Goal: Task Accomplishment & Management: Use online tool/utility

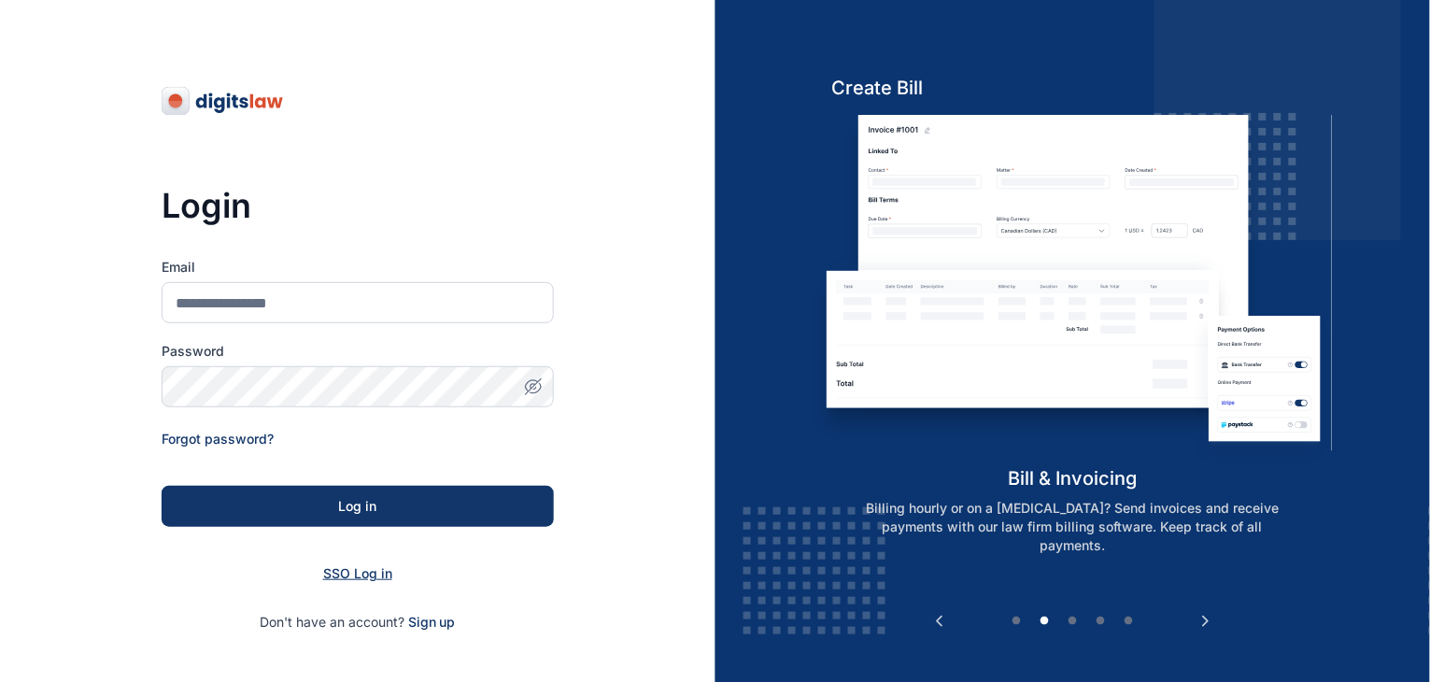
click at [361, 569] on span "SSO Log in" at bounding box center [357, 573] width 69 height 16
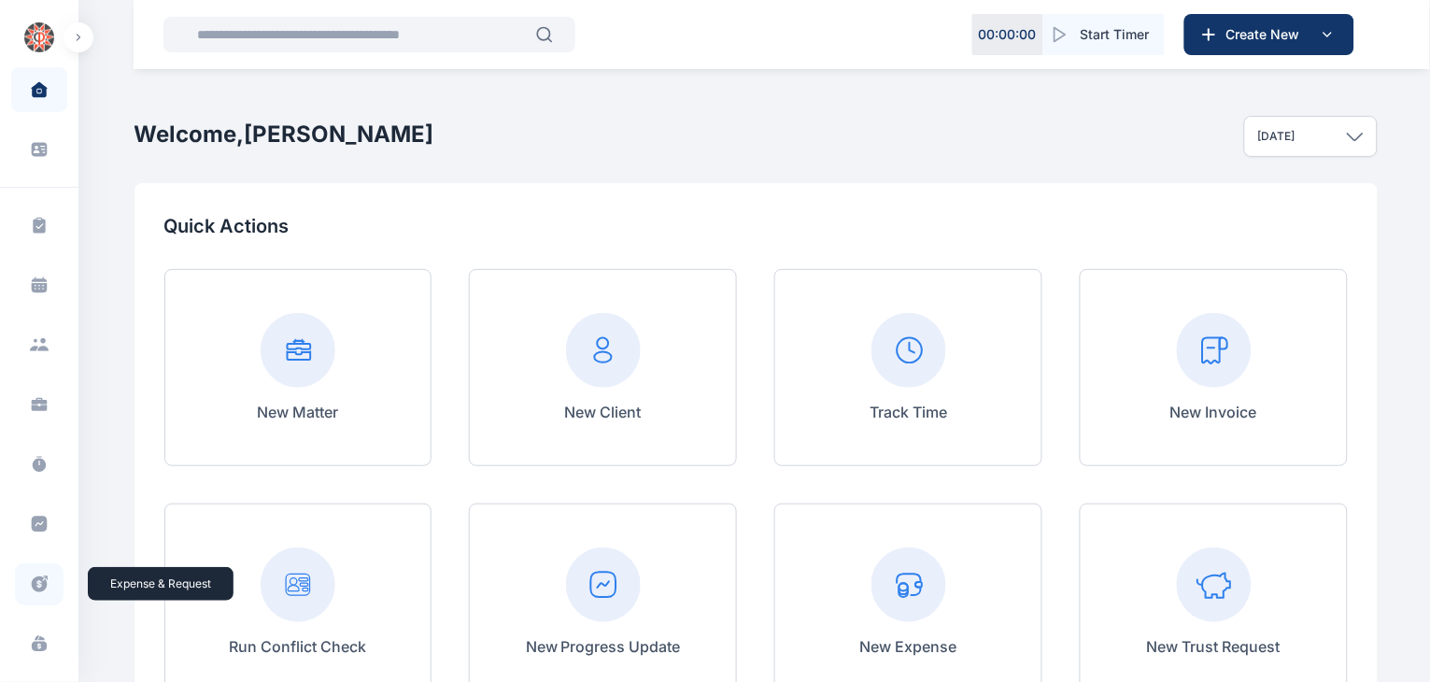
click at [43, 591] on icon at bounding box center [39, 584] width 19 height 20
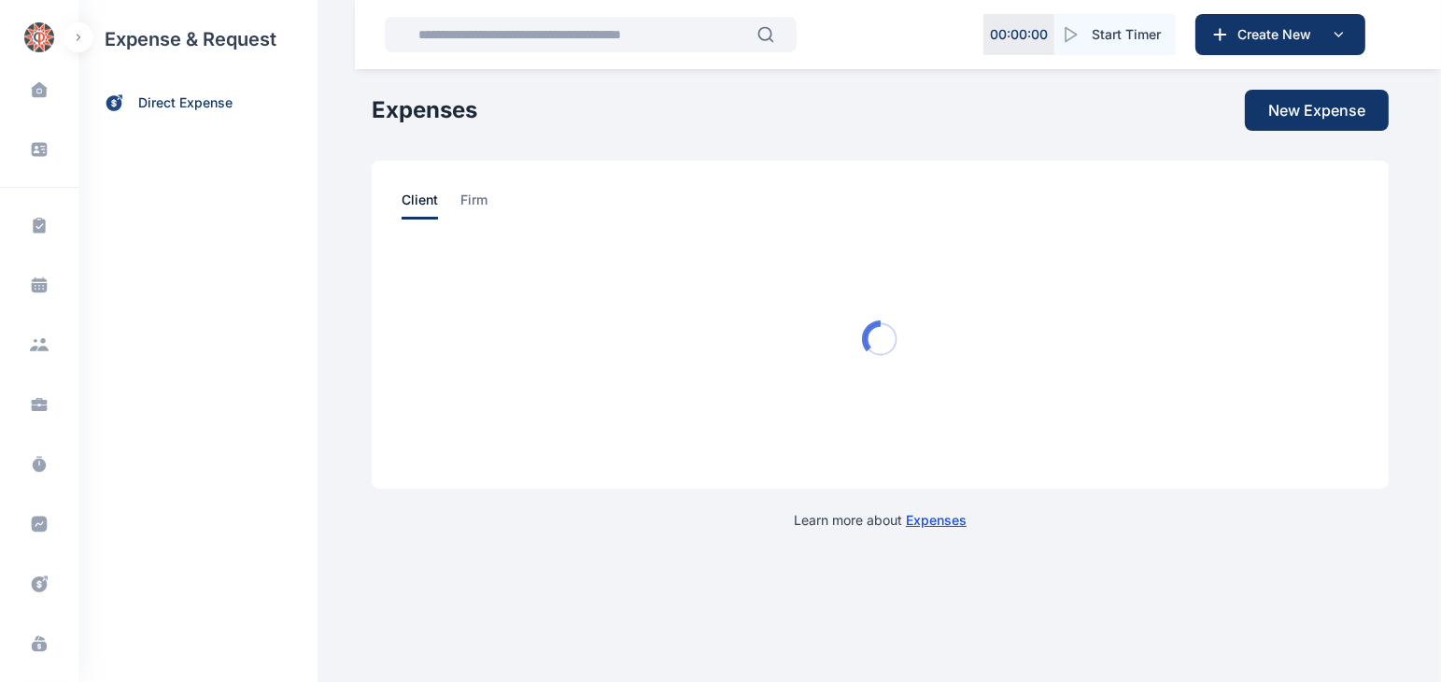
click at [193, 162] on div "expense & request direct expense" at bounding box center [197, 341] width 239 height 682
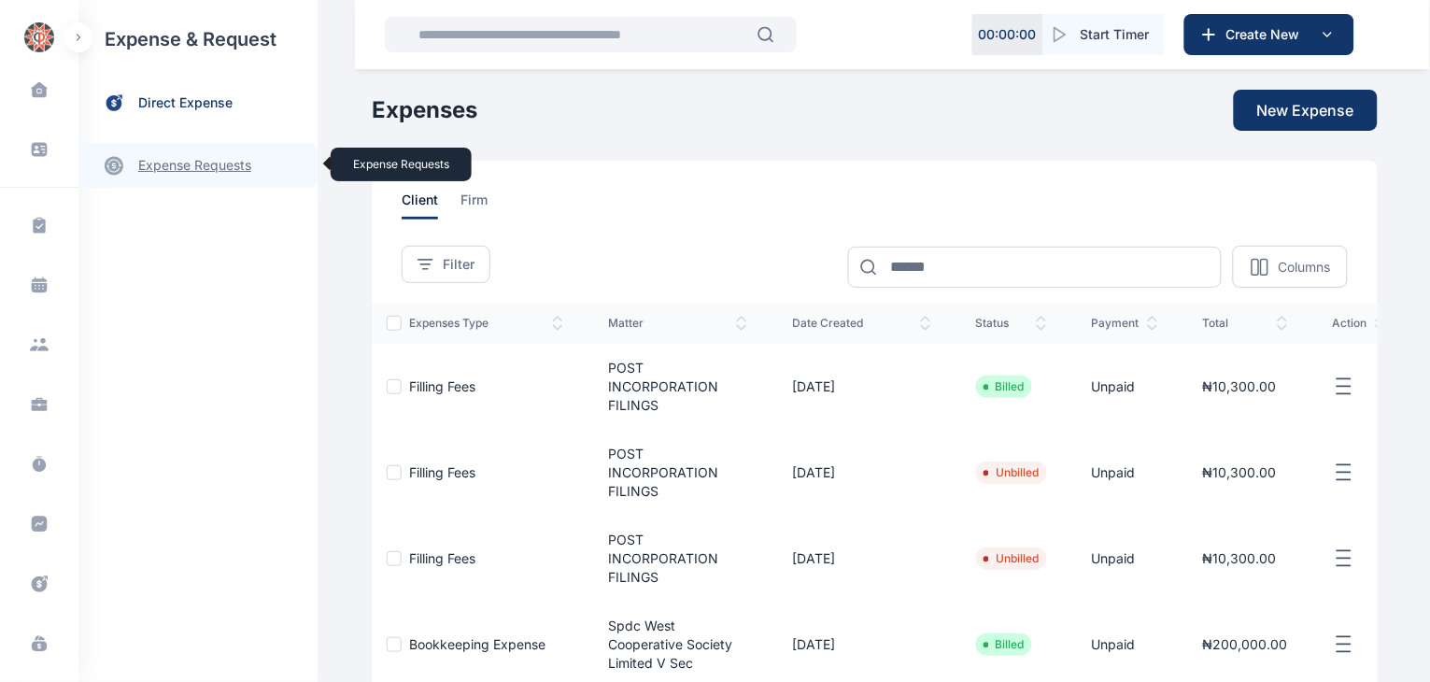
click at [203, 169] on link "expense requests expense requests" at bounding box center [197, 165] width 239 height 45
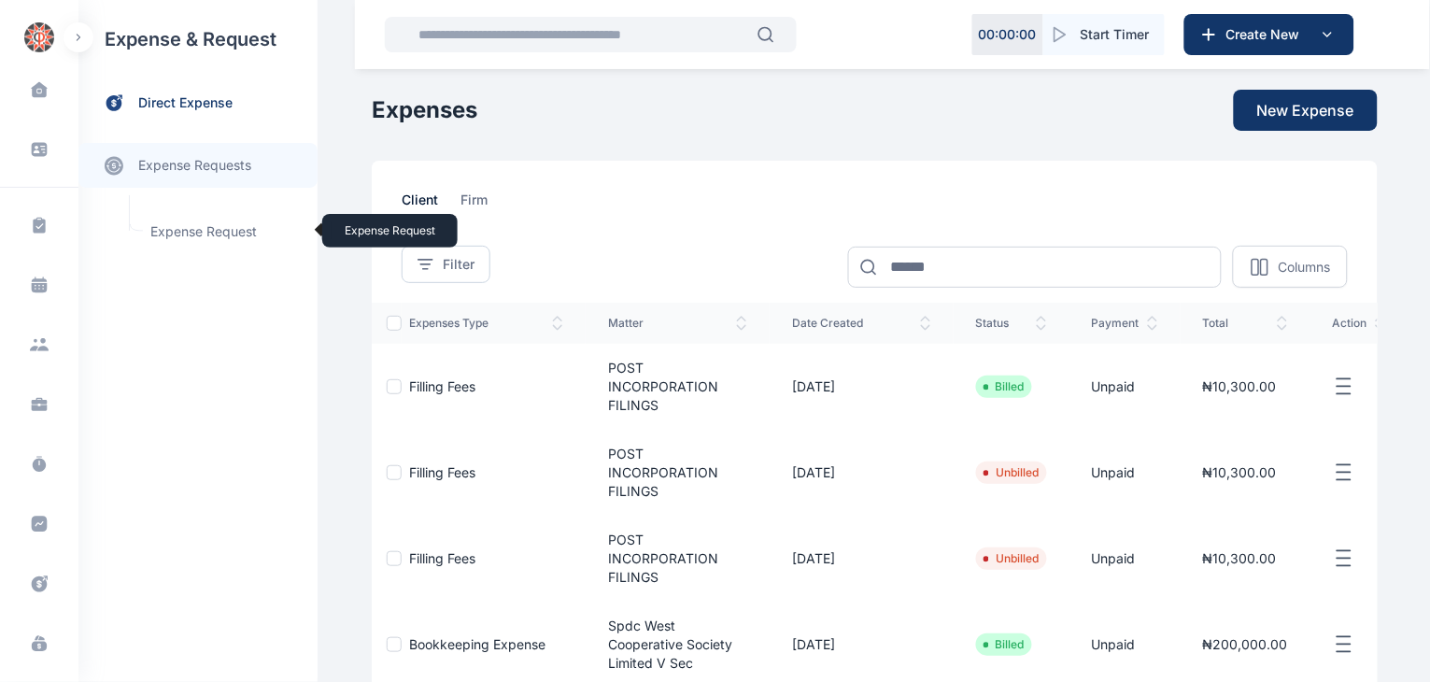
click at [201, 227] on span "Expense Request Expense Request" at bounding box center [223, 231] width 169 height 35
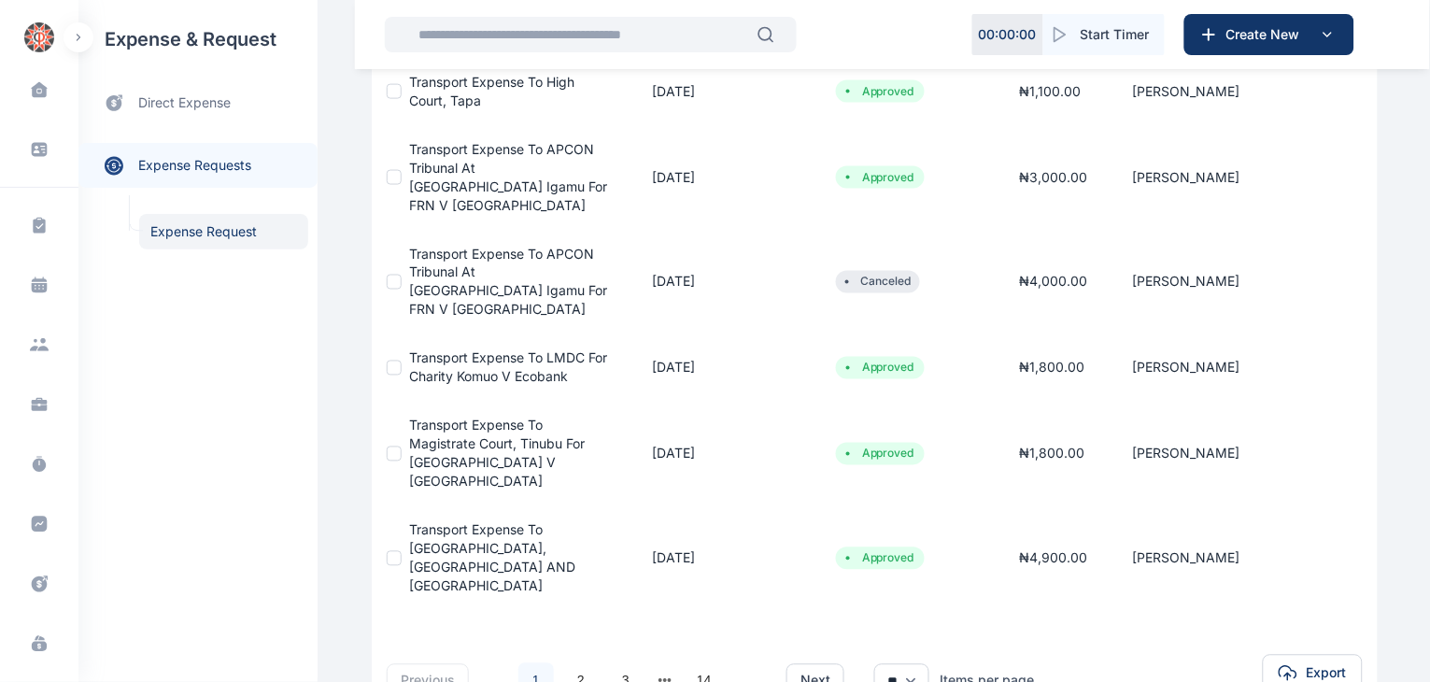
scroll to position [631, 0]
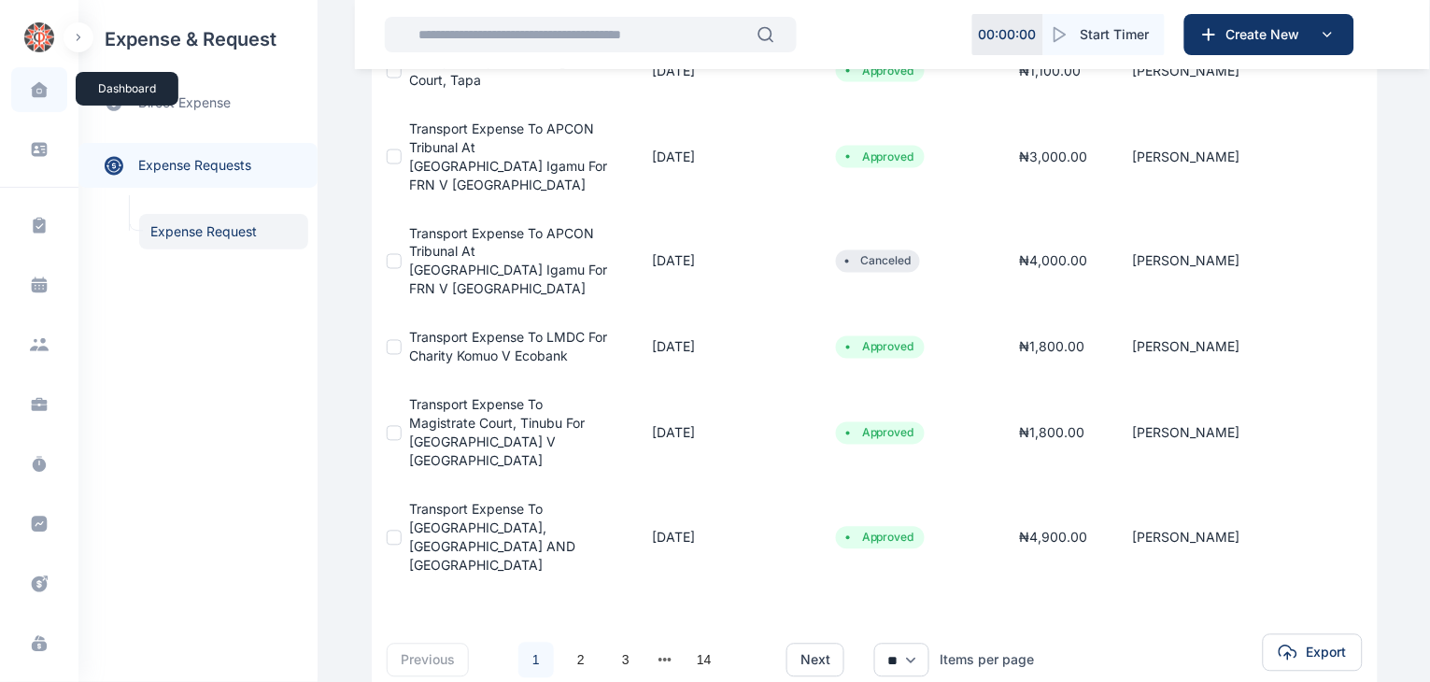
click at [46, 106] on span at bounding box center [39, 89] width 47 height 39
